Goal: Use online tool/utility: Utilize a website feature to perform a specific function

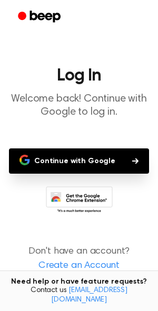
click at [79, 159] on button "Continue with Google" at bounding box center [79, 160] width 140 height 25
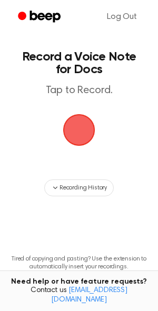
click at [75, 132] on span "button" at bounding box center [78, 129] width 56 height 56
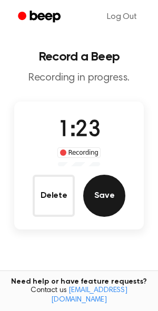
click at [102, 201] on button "Save" at bounding box center [104, 196] width 42 height 42
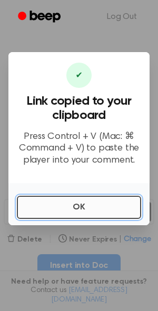
click at [66, 209] on button "OK" at bounding box center [79, 207] width 124 height 23
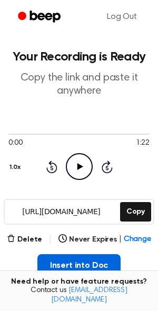
click at [76, 266] on button "Insert into Doc" at bounding box center [79, 265] width 84 height 23
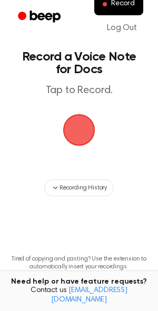
click at [85, 132] on span "button" at bounding box center [78, 129] width 43 height 43
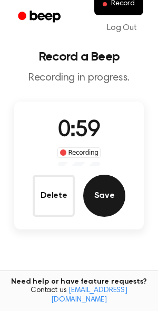
click at [106, 204] on button "Save" at bounding box center [104, 196] width 42 height 42
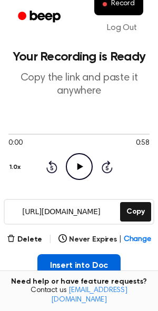
click at [91, 265] on button "Insert into Doc" at bounding box center [79, 265] width 84 height 23
